Goal: Find specific page/section: Find specific page/section

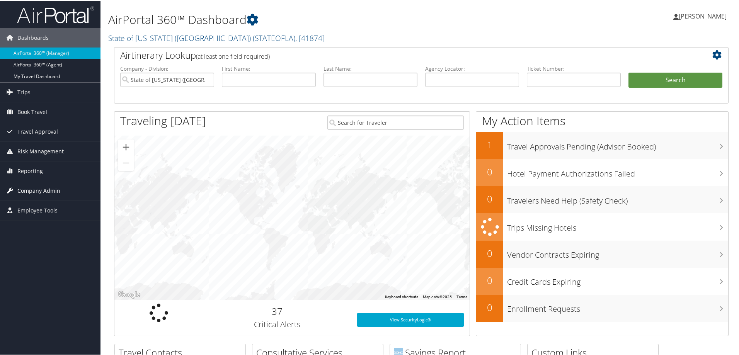
click at [28, 189] on span "Company Admin" at bounding box center [38, 189] width 43 height 19
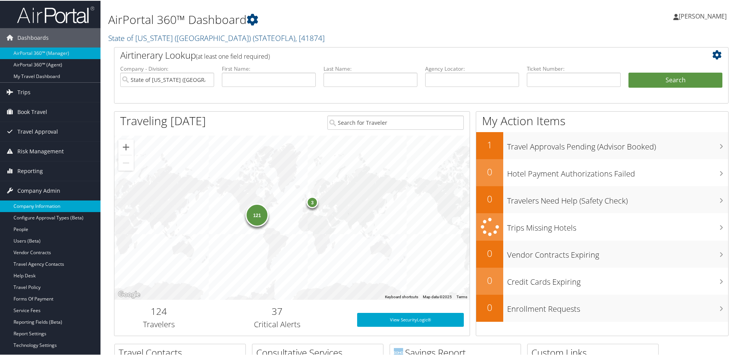
click at [31, 206] on link "Company Information" at bounding box center [50, 206] width 100 height 12
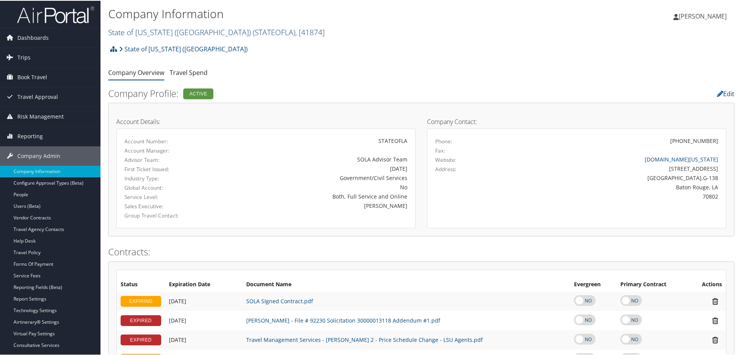
click at [295, 31] on span ", [ 41874 ]" at bounding box center [309, 31] width 29 height 10
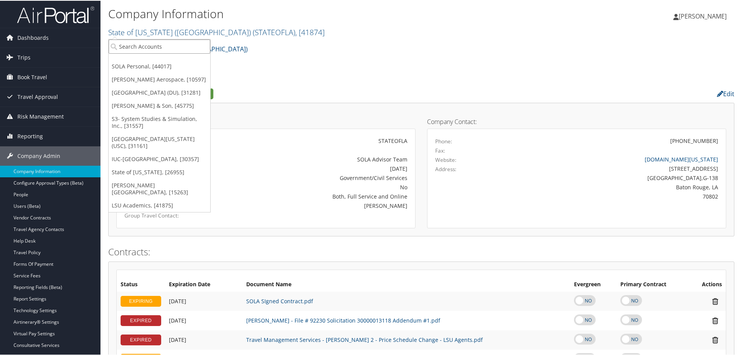
click at [163, 43] on input "search" at bounding box center [160, 46] width 102 height 14
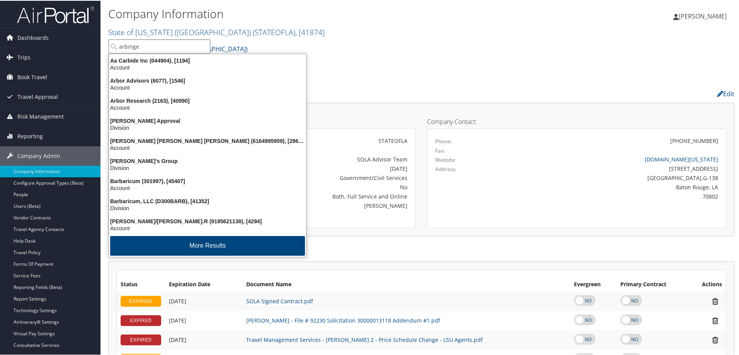
type input "arbinger"
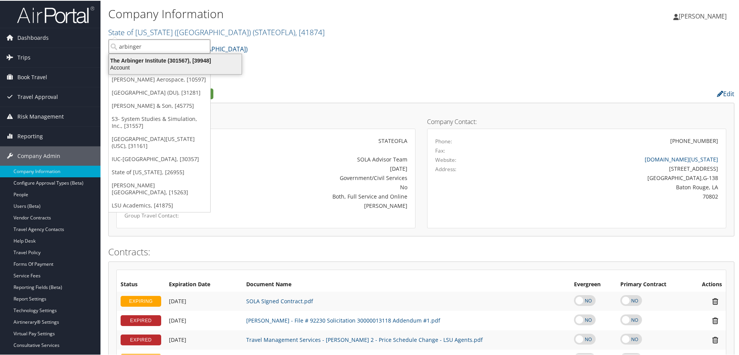
click at [166, 57] on div "The Arbinger Institute (301567), [39948]" at bounding box center [175, 59] width 142 height 7
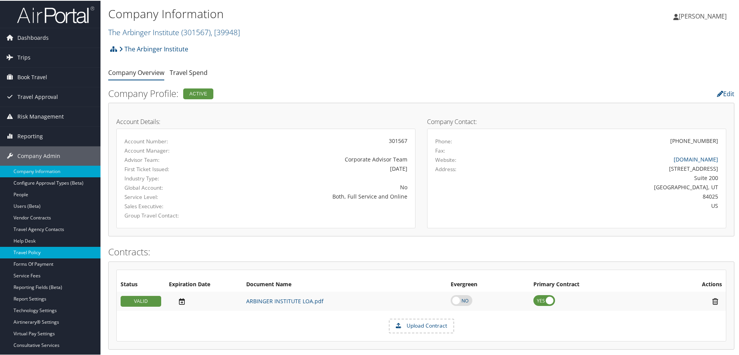
click at [32, 252] on link "Travel Policy" at bounding box center [50, 252] width 100 height 12
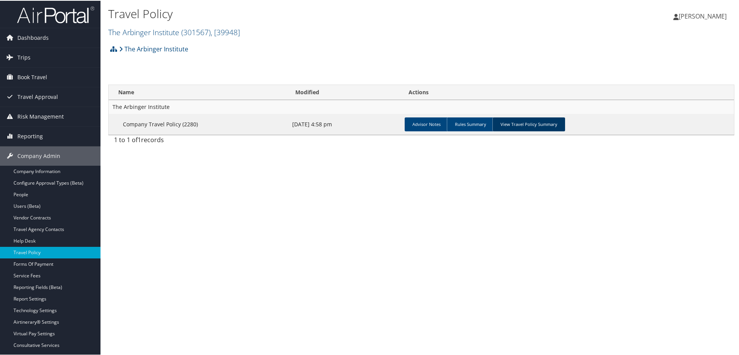
click at [529, 122] on link "View Travel Policy Summary" at bounding box center [528, 124] width 73 height 14
